Goal: Task Accomplishment & Management: Use online tool/utility

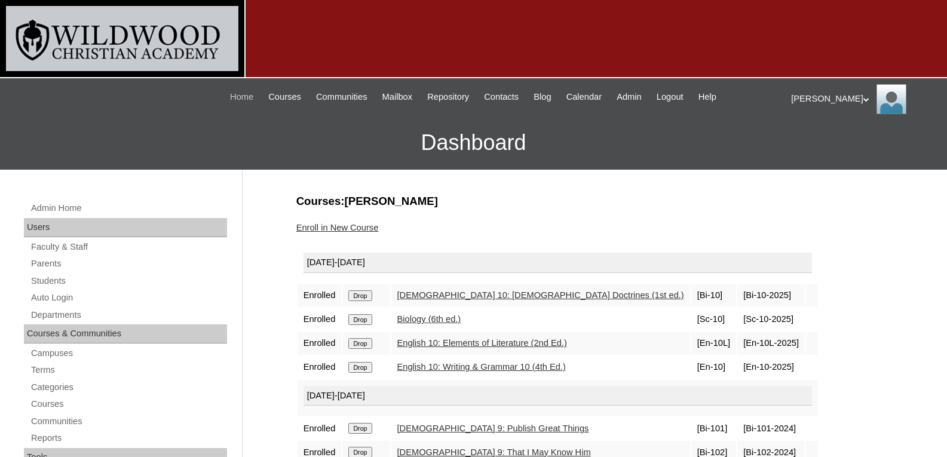
click at [231, 99] on span "Home" at bounding box center [241, 97] width 23 height 14
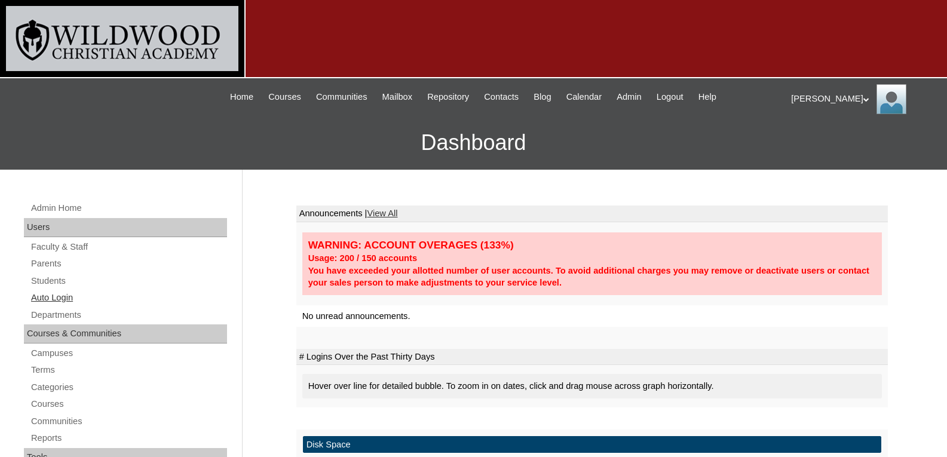
click at [60, 301] on link "Auto Login" at bounding box center [128, 297] width 197 height 15
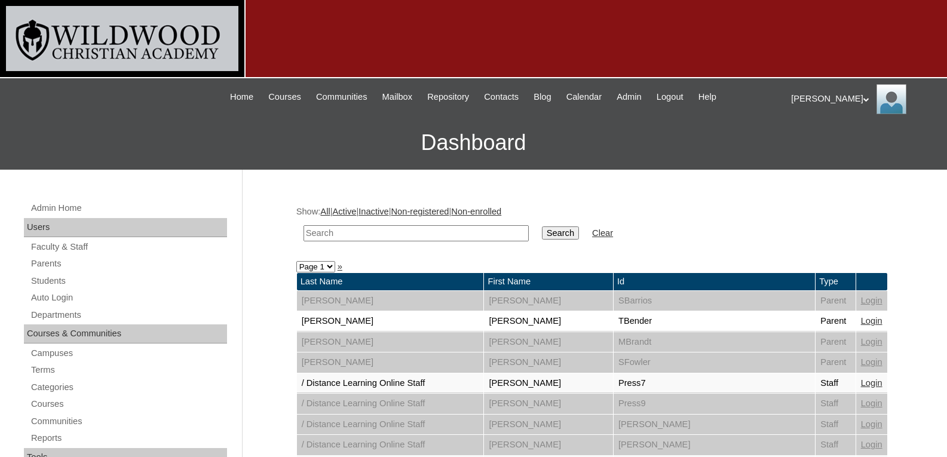
click at [318, 234] on input "text" at bounding box center [415, 233] width 225 height 16
type input "grad"
click at [542, 226] on input "Search" at bounding box center [560, 232] width 37 height 13
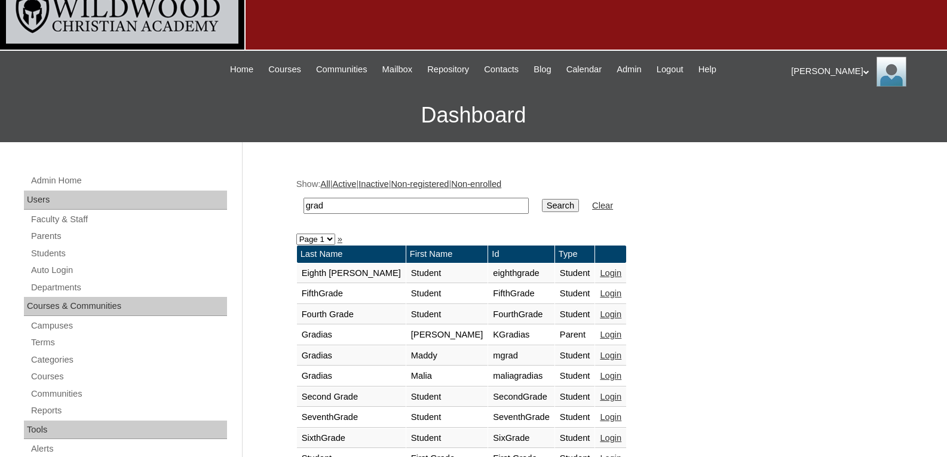
scroll to position [29, 0]
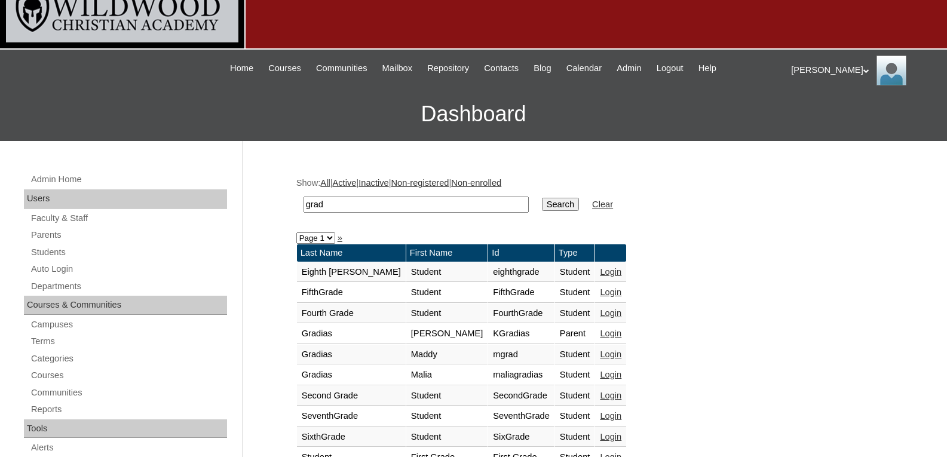
click at [600, 333] on link "Login" at bounding box center [611, 334] width 22 height 10
